Goal: Information Seeking & Learning: Find specific page/section

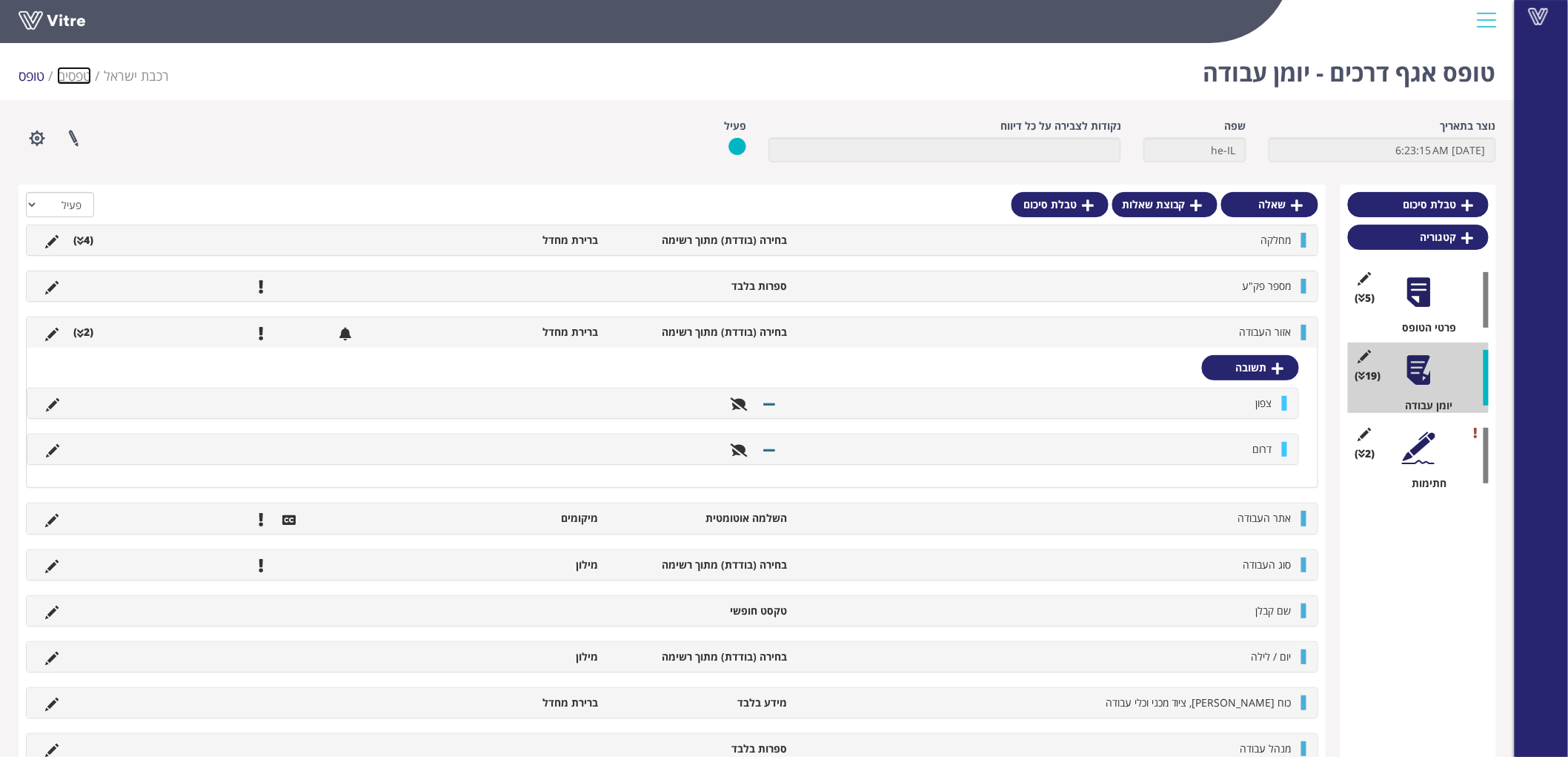
click at [70, 78] on link "טפסים" at bounding box center [74, 76] width 34 height 18
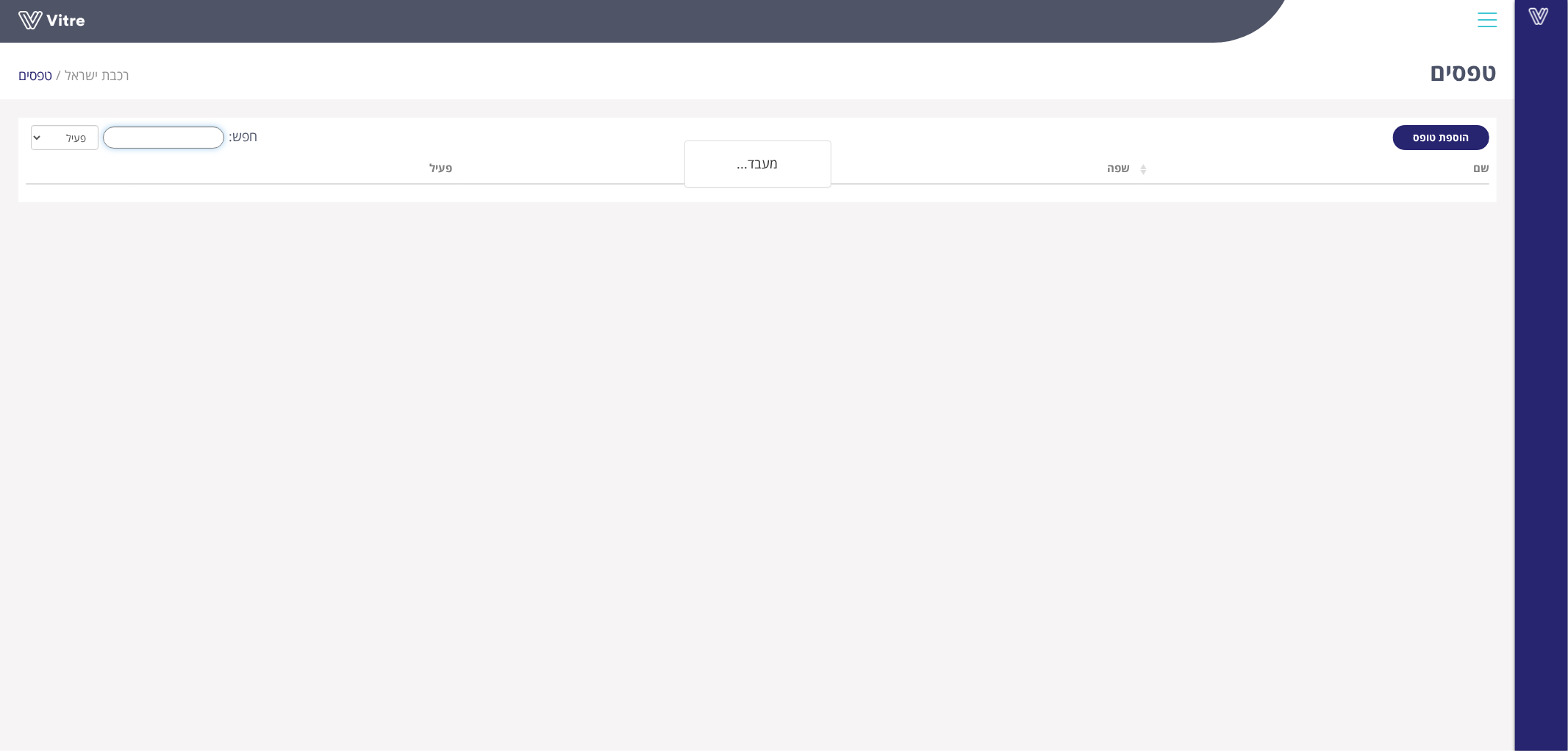
click at [191, 135] on input "חפש:" at bounding box center [164, 137] width 121 height 22
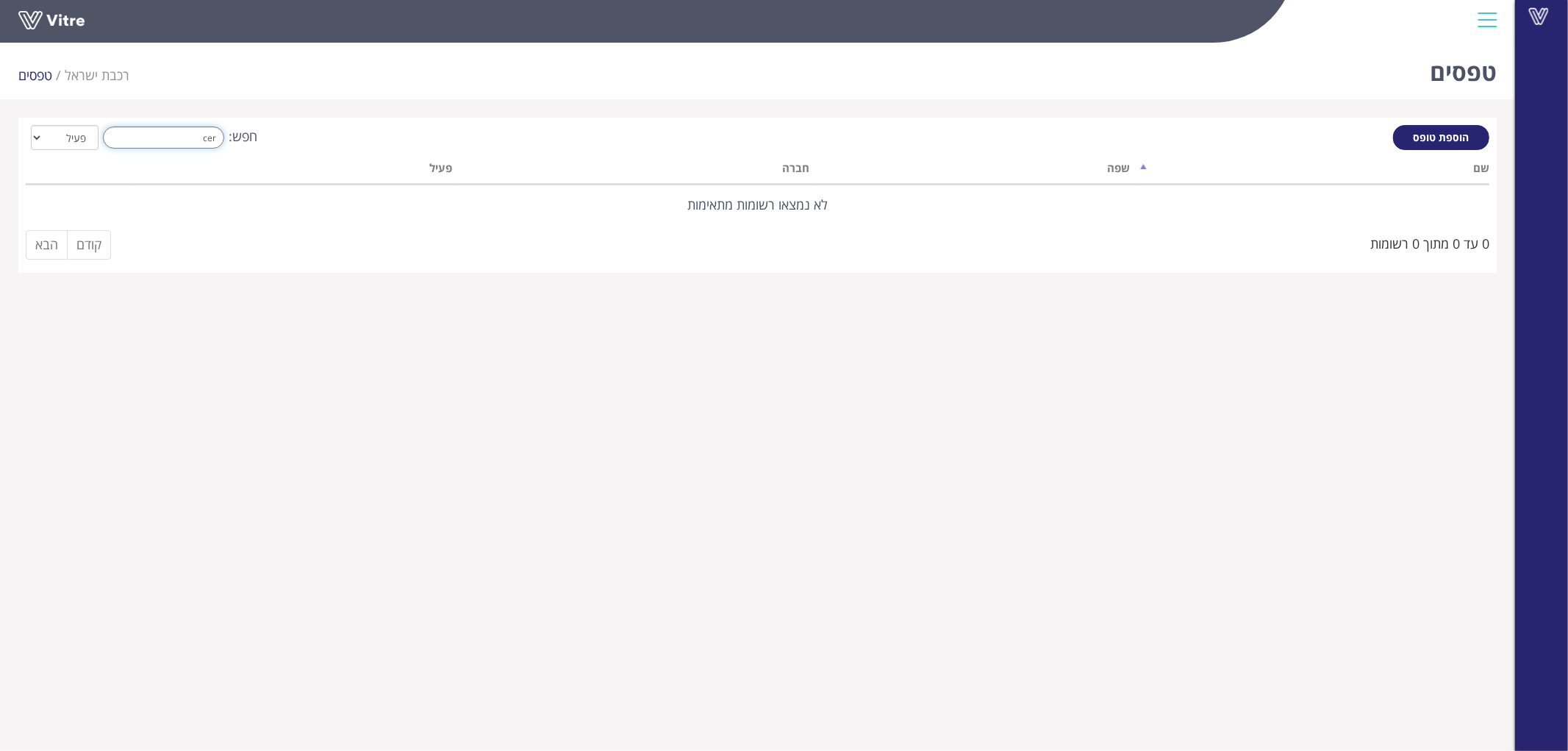
click at [191, 135] on input "cer" at bounding box center [164, 137] width 121 height 22
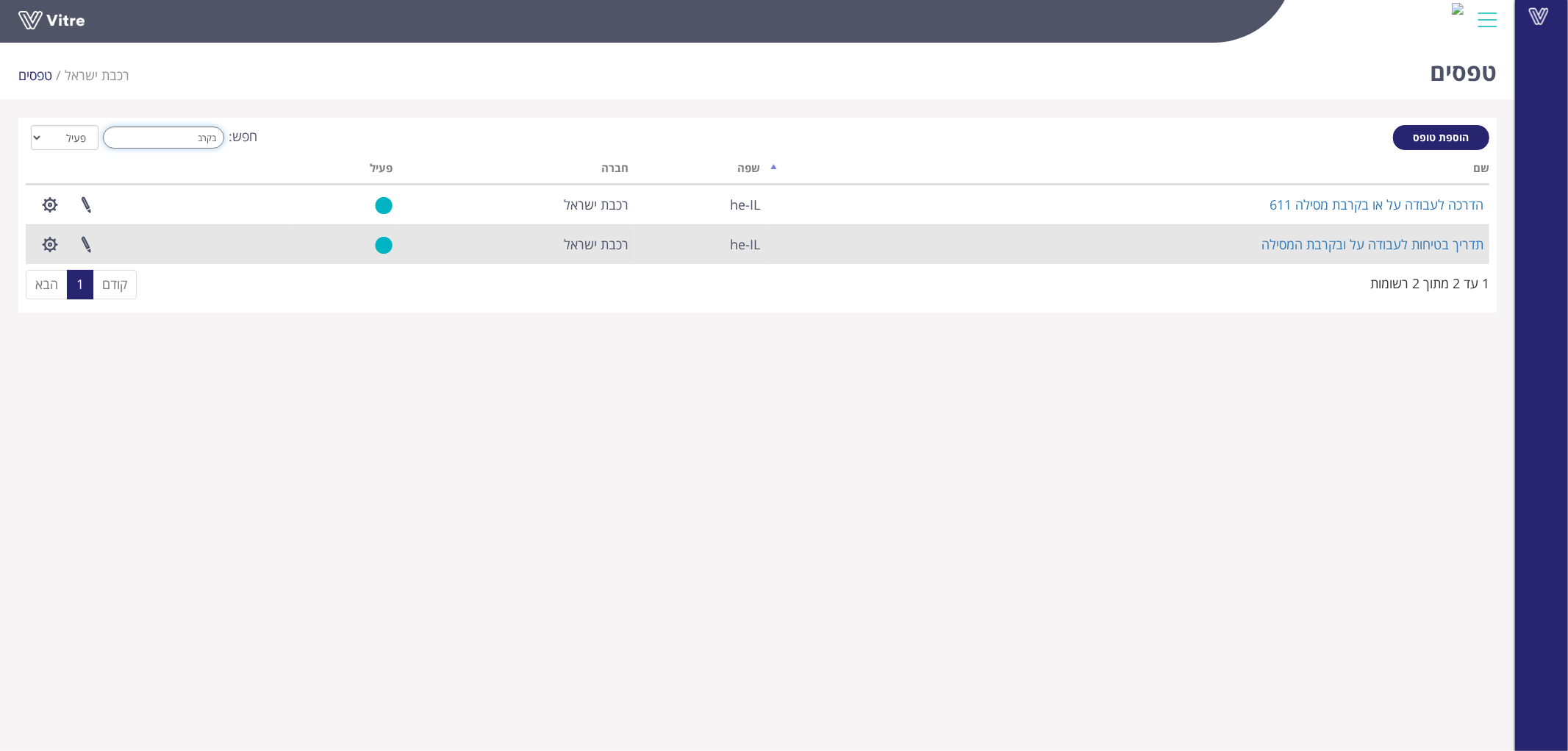
type input "בקרב"
click at [1314, 252] on td "תדריך בטיחות לעבודה על ובקרבת המסילה" at bounding box center [1128, 244] width 723 height 40
click at [1316, 245] on link "תדריך בטיחות לעבודה על ובקרבת המסילה" at bounding box center [1372, 244] width 222 height 18
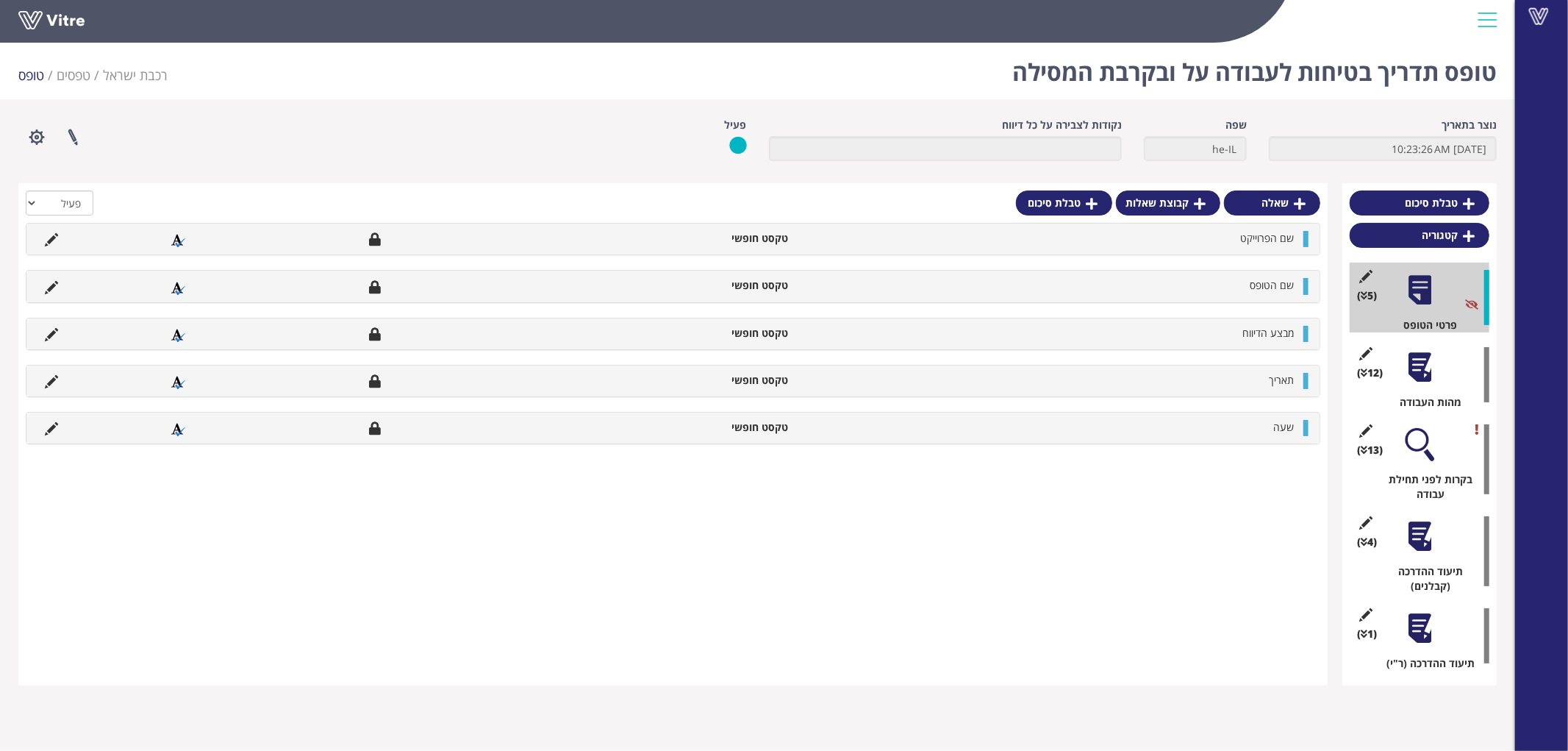
click at [1423, 375] on div at bounding box center [1420, 367] width 33 height 33
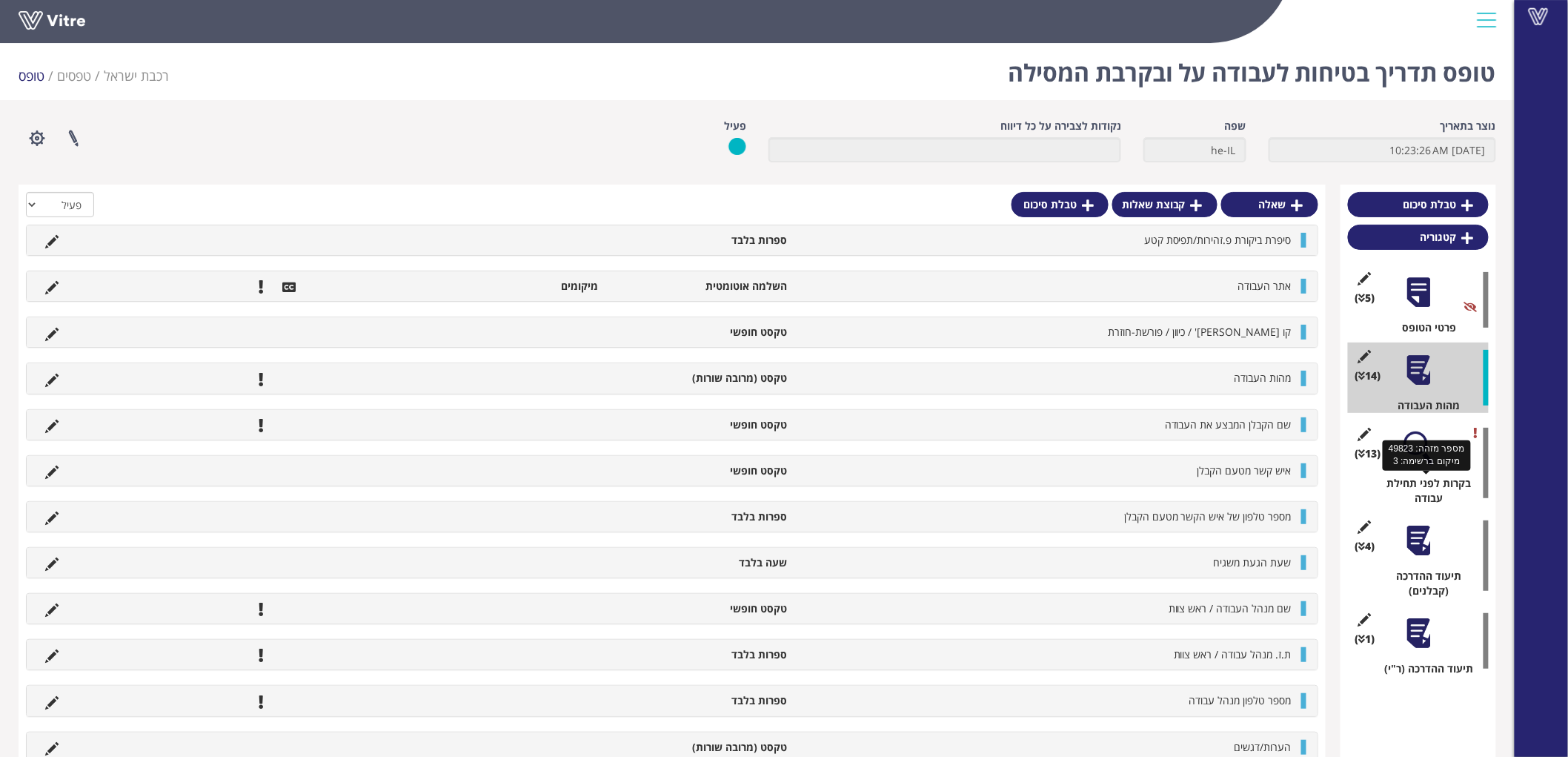
click at [1427, 476] on div "בקרות לפני תחילת עבודה" at bounding box center [1423, 490] width 129 height 29
click at [1415, 447] on div at bounding box center [1418, 447] width 33 height 33
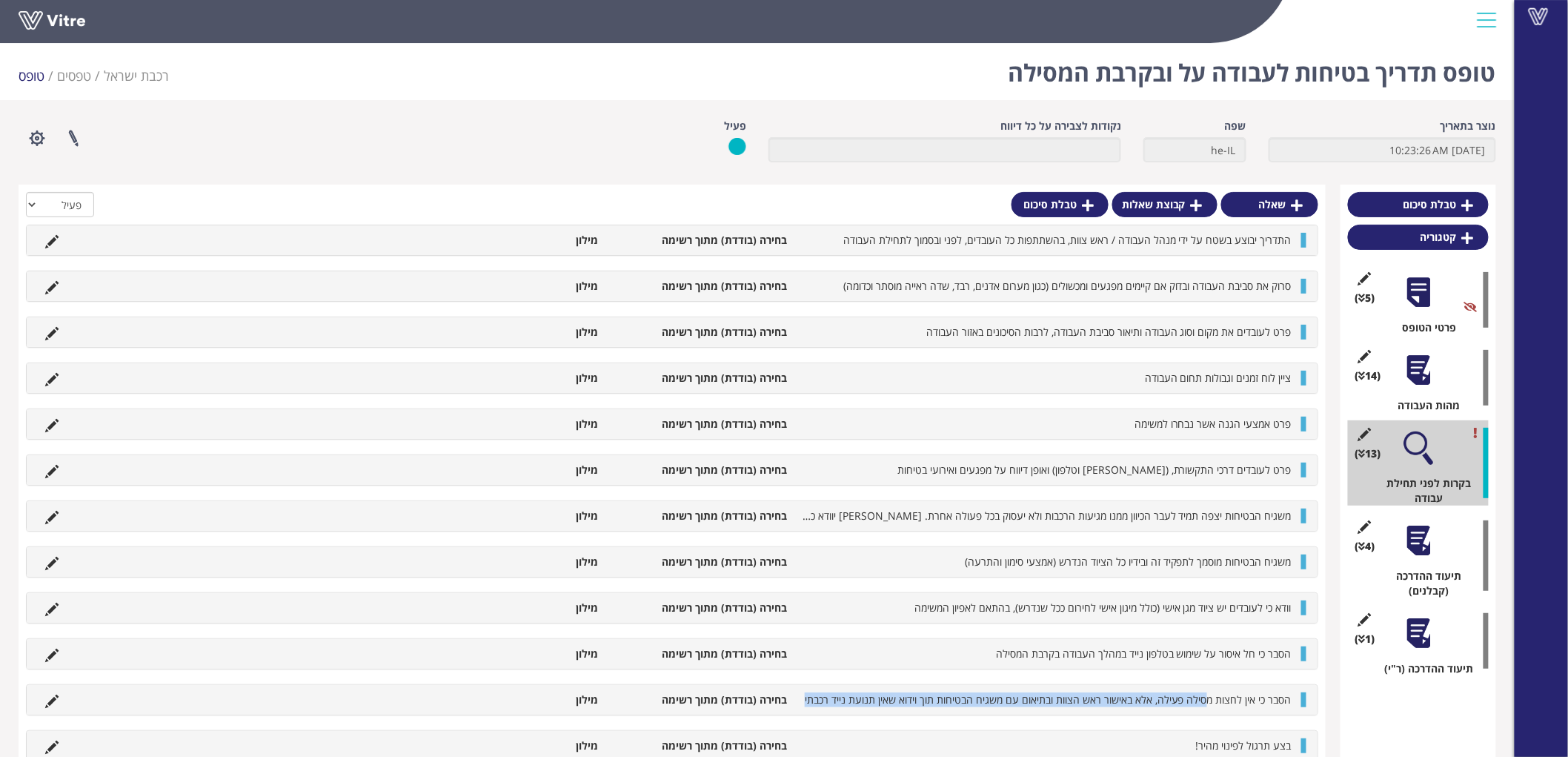
drag, startPoint x: 1173, startPoint y: 707, endPoint x: 1066, endPoint y: 716, distance: 107.4
click at [1066, 716] on div "הסבר כי אין לחצות מסילה פעילה, אלא באישור ראש הצוות ובתיאום עם משגיח הבטיחות תו…" at bounding box center [671, 699] width 1292 height 31
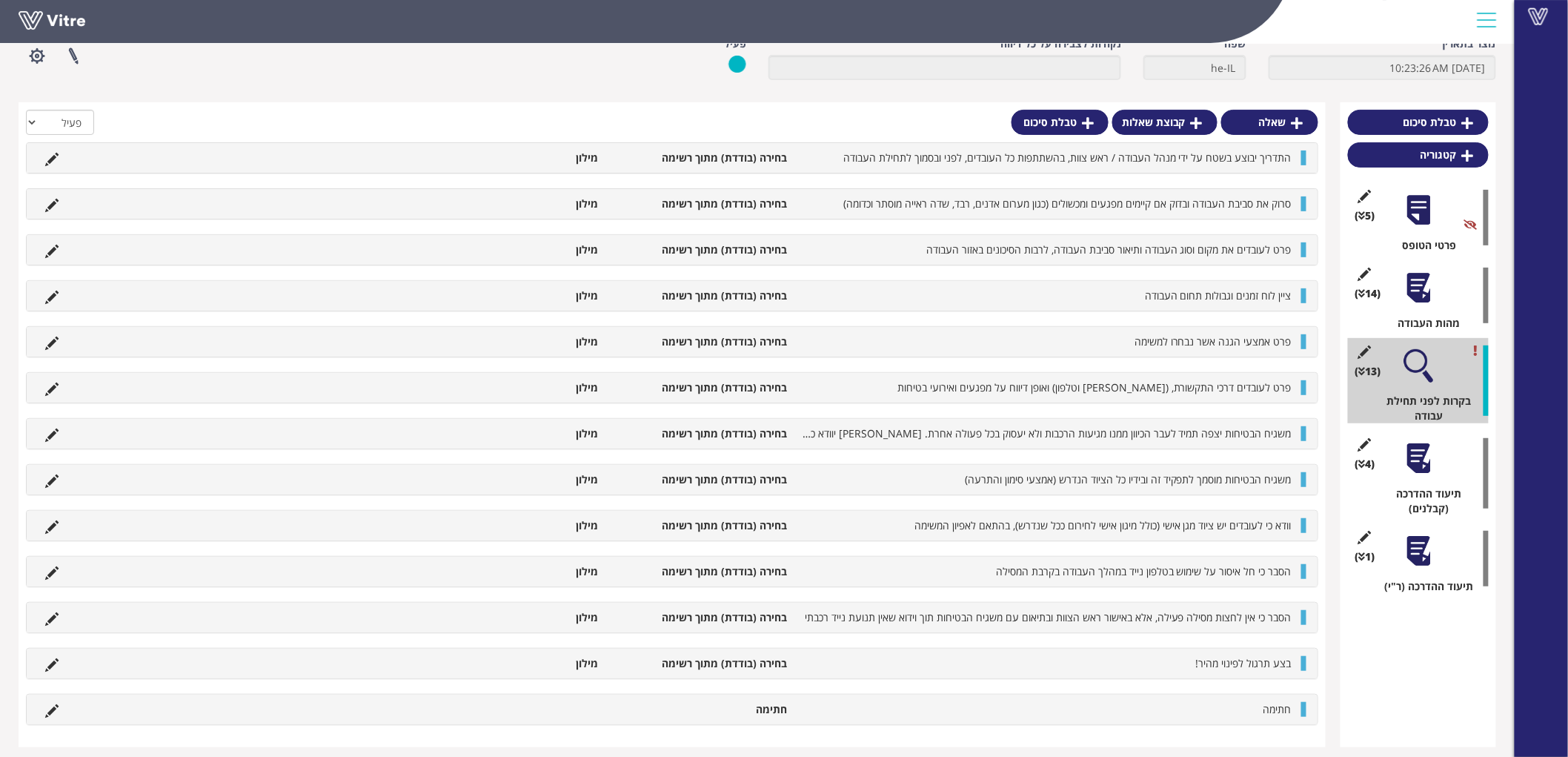
click at [1424, 462] on div at bounding box center [1418, 458] width 33 height 33
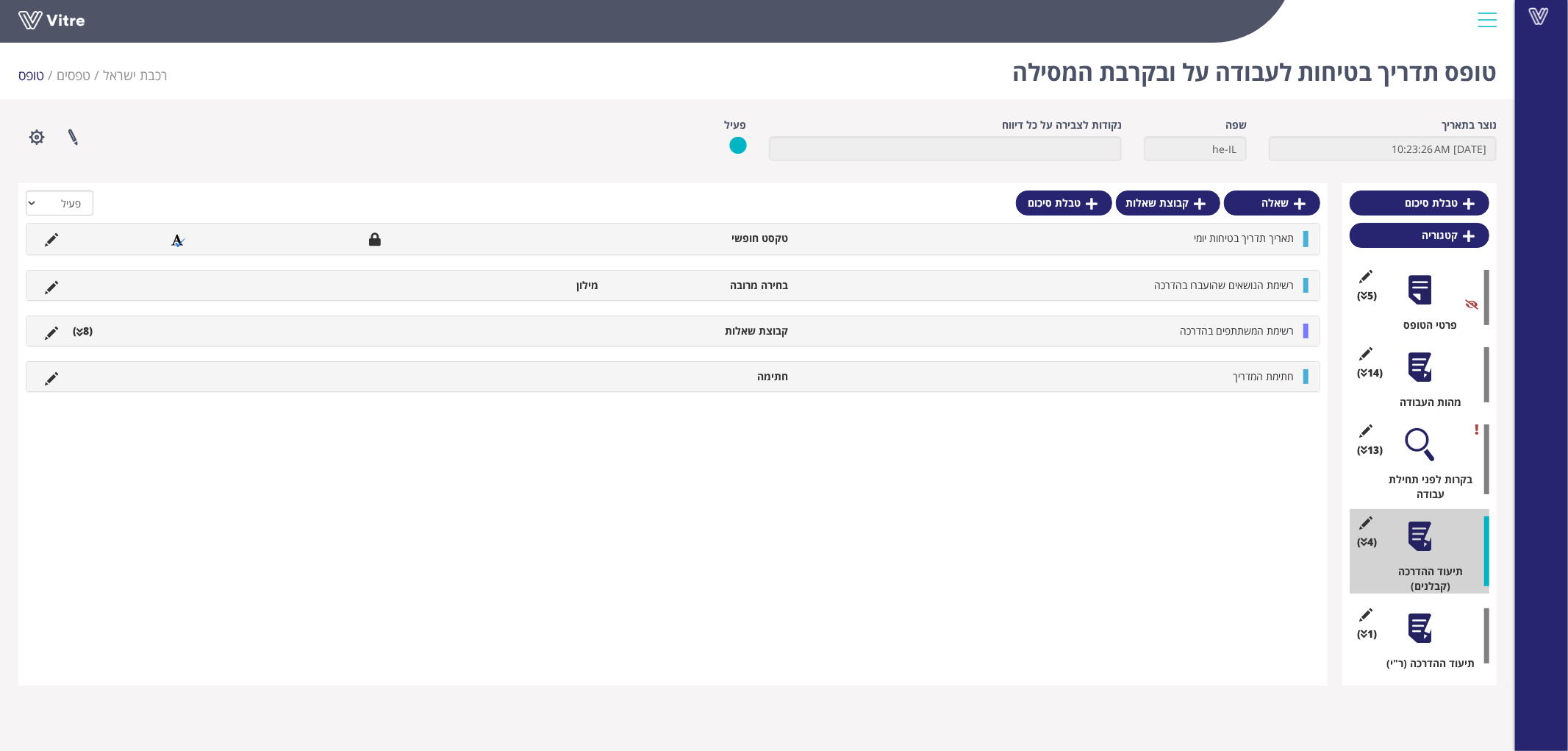
click at [1416, 627] on div at bounding box center [1420, 628] width 33 height 33
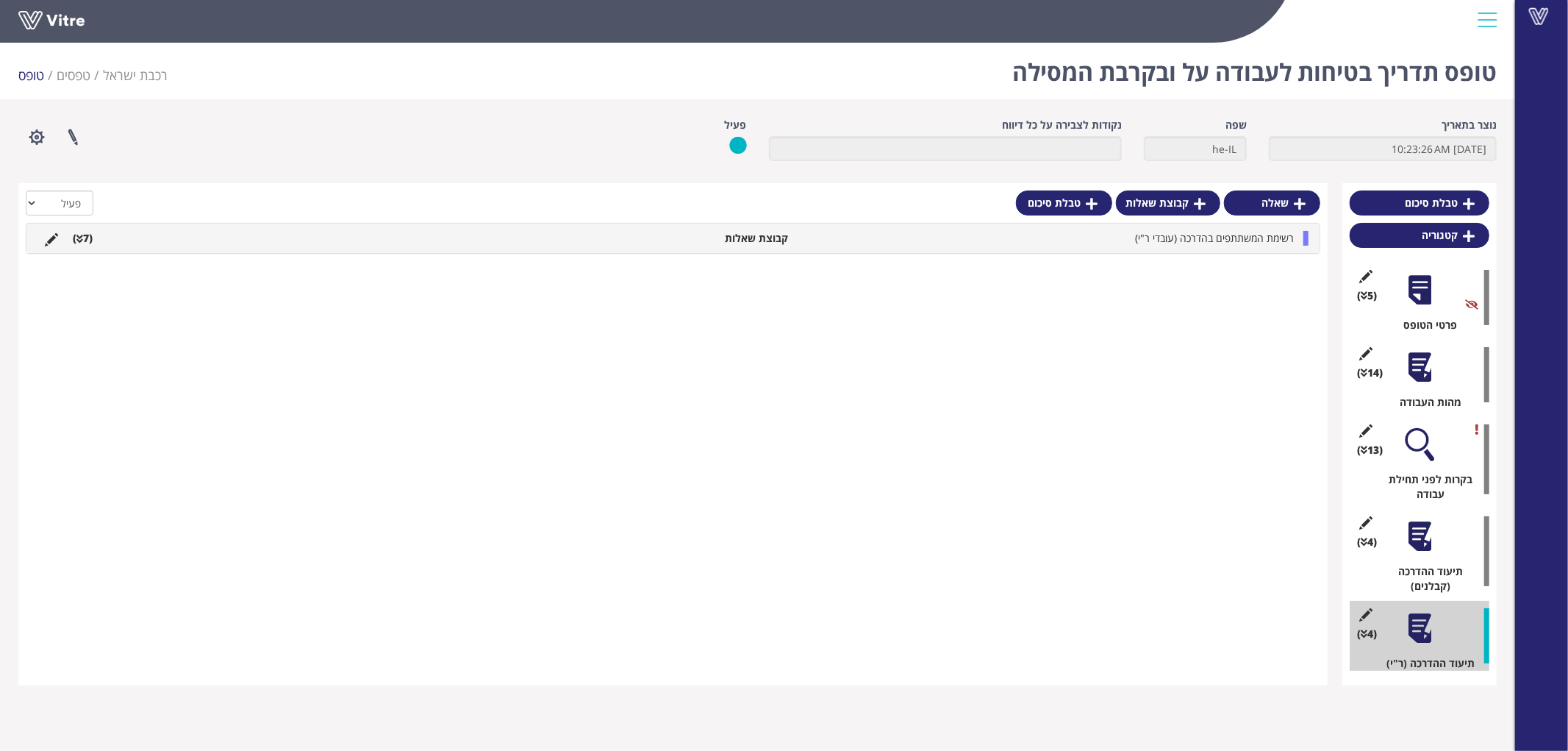
click at [1414, 544] on div at bounding box center [1420, 536] width 33 height 33
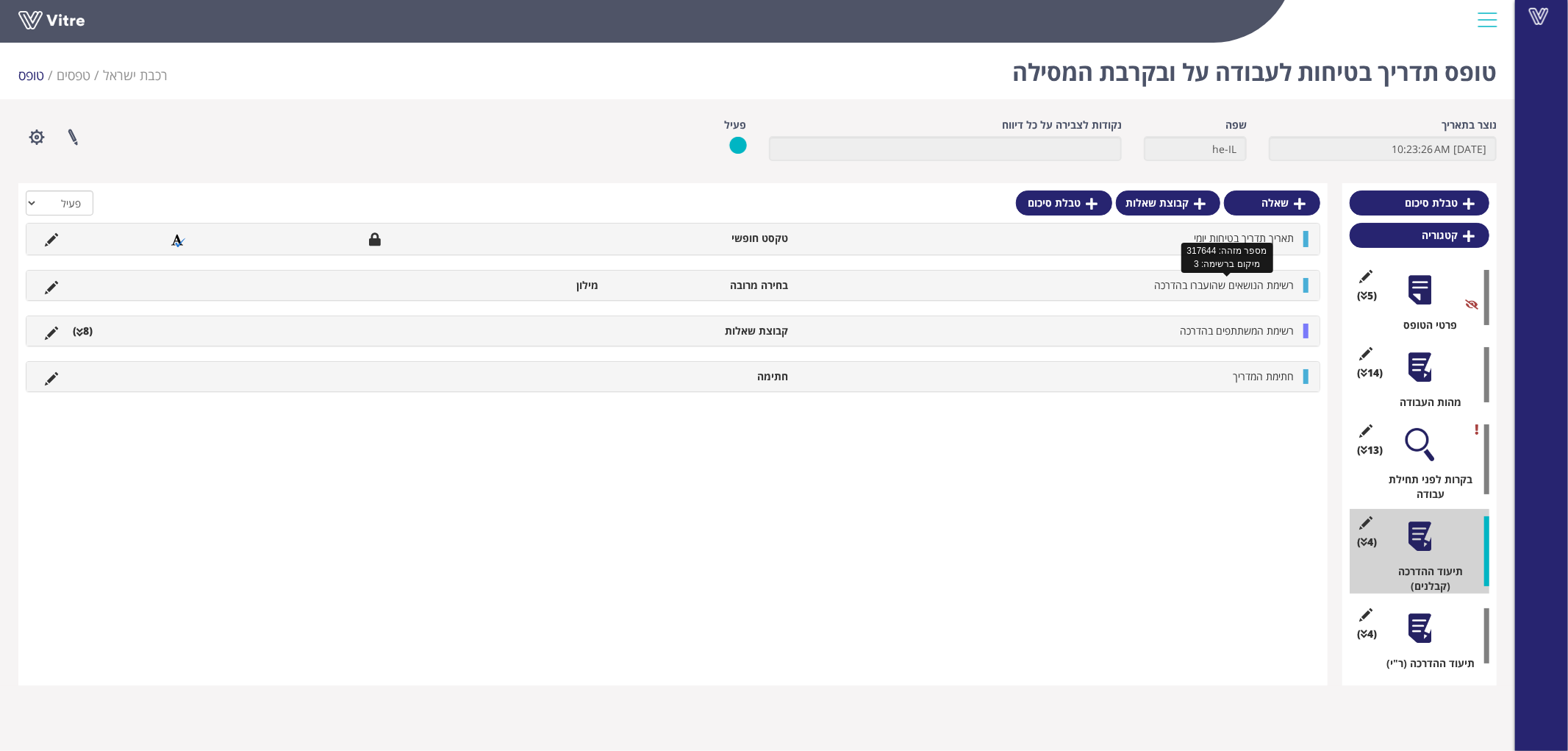
click at [1232, 287] on span "רשימת הנושאים שהועברו בהדרכה" at bounding box center [1224, 285] width 140 height 14
click at [52, 282] on icon at bounding box center [52, 287] width 13 height 13
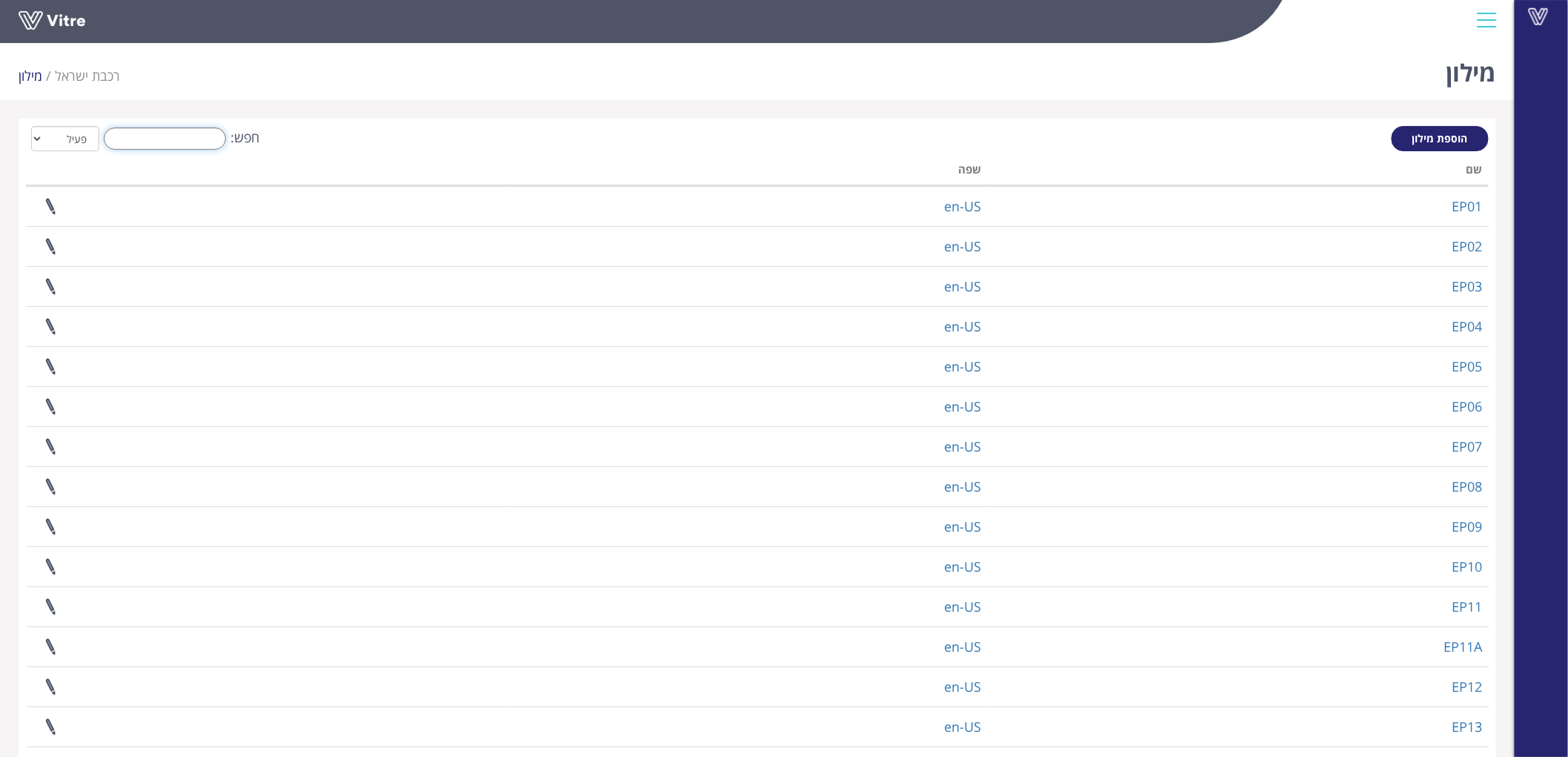
click at [188, 135] on input "חפש:" at bounding box center [165, 138] width 122 height 22
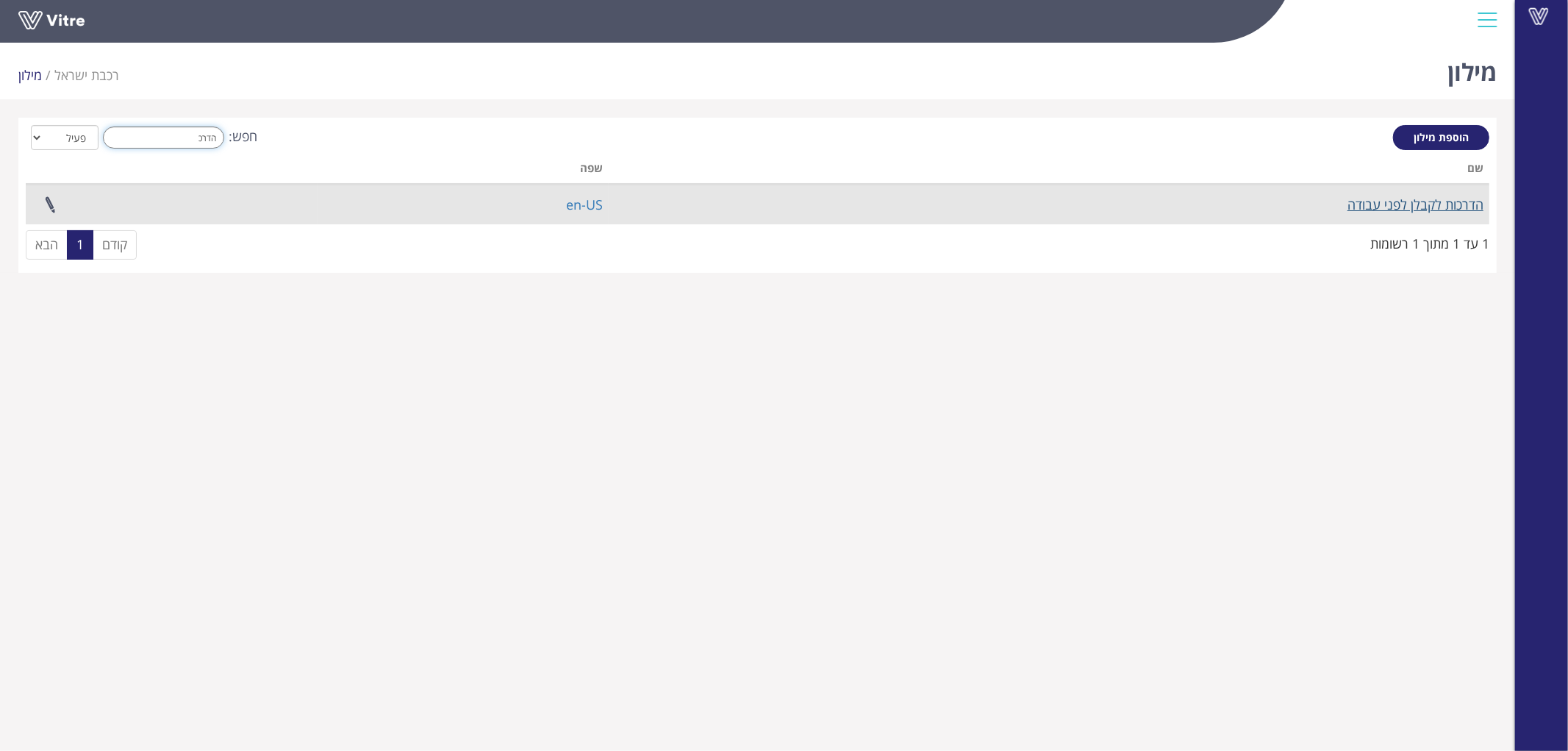
type input "הדרכ"
click at [1401, 202] on link "הדרכות לקבלן לפני עבודה" at bounding box center [1416, 204] width 136 height 18
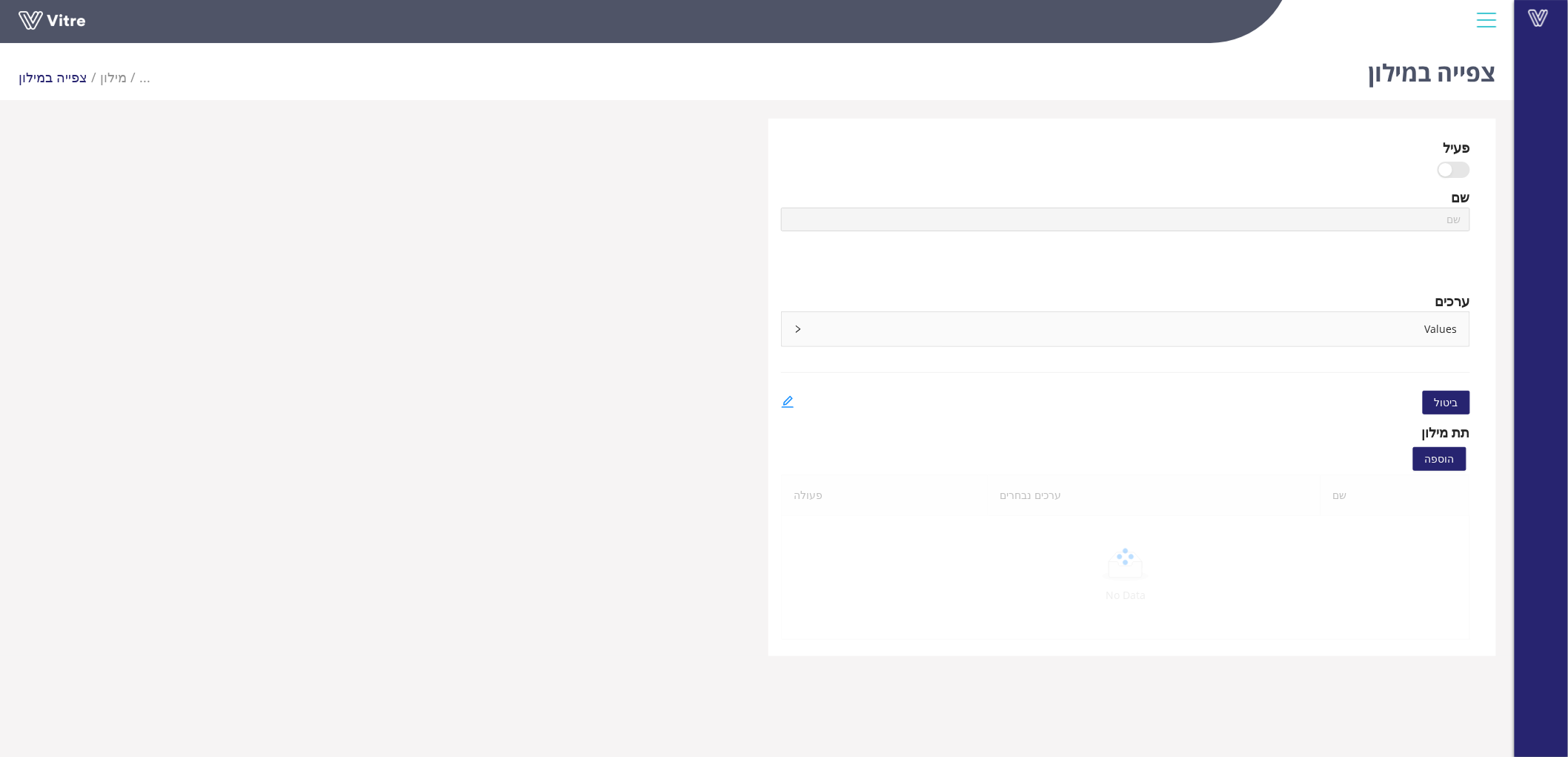
type input "הדרכות לקבלן לפני עבודה"
click at [1371, 321] on div "Values" at bounding box center [1126, 329] width 688 height 34
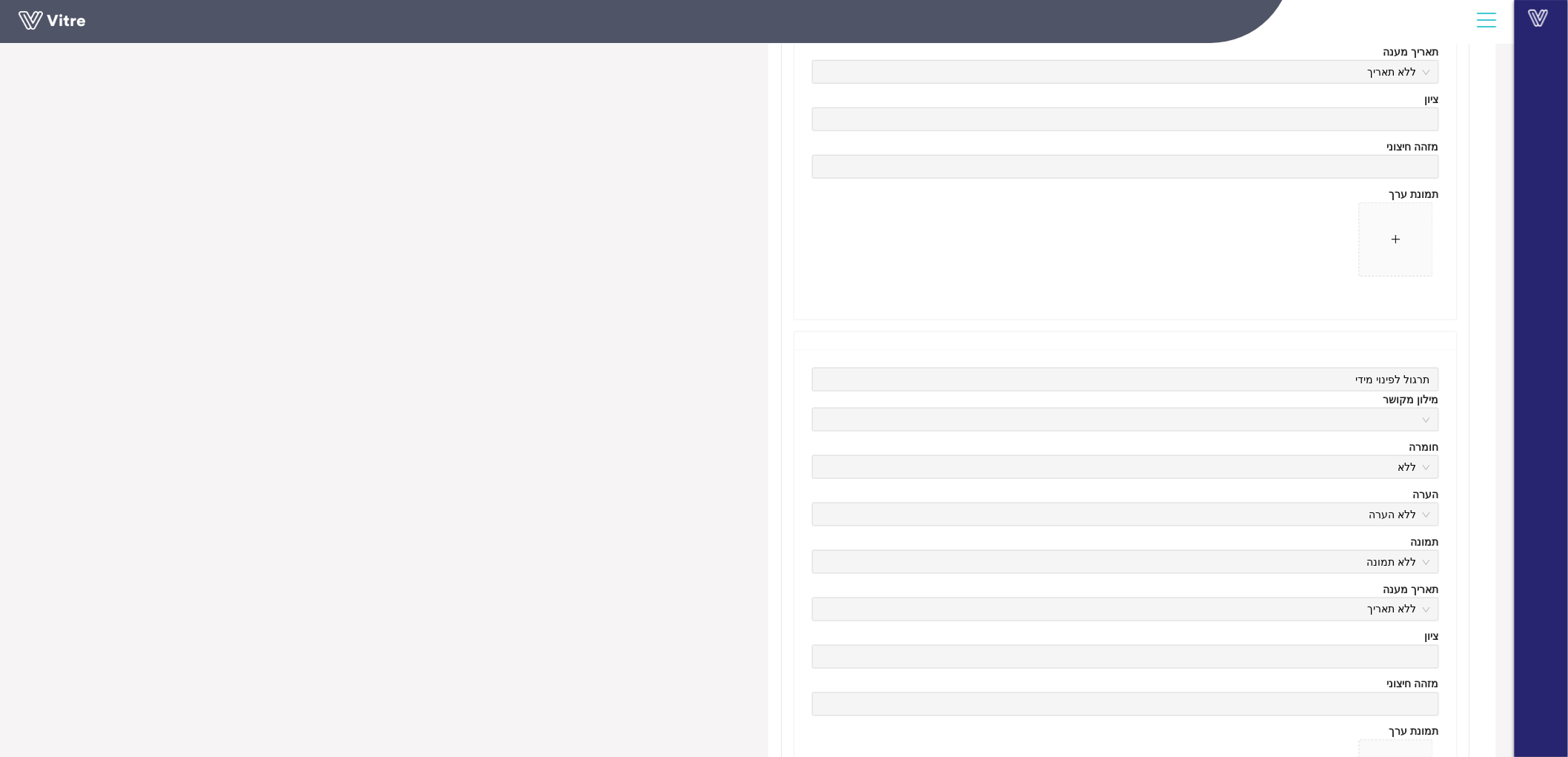
scroll to position [741, 0]
